Goal: Task Accomplishment & Management: Use online tool/utility

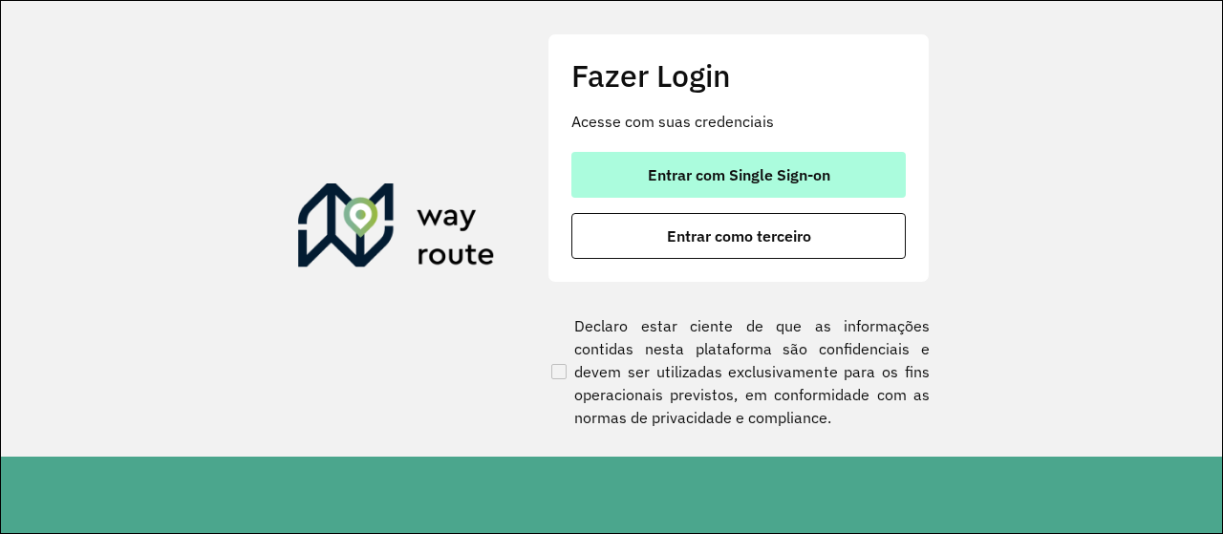
click at [883, 160] on button "Entrar com Single Sign-on" at bounding box center [739, 175] width 335 height 46
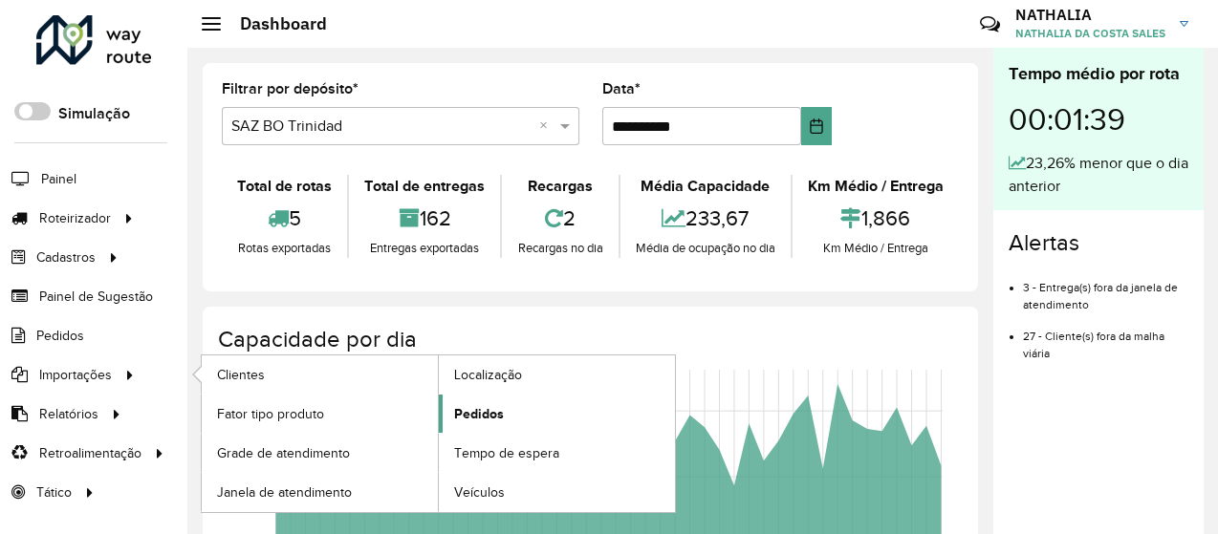
click at [484, 409] on span "Pedidos" at bounding box center [479, 414] width 50 height 20
